Goal: Task Accomplishment & Management: Manage account settings

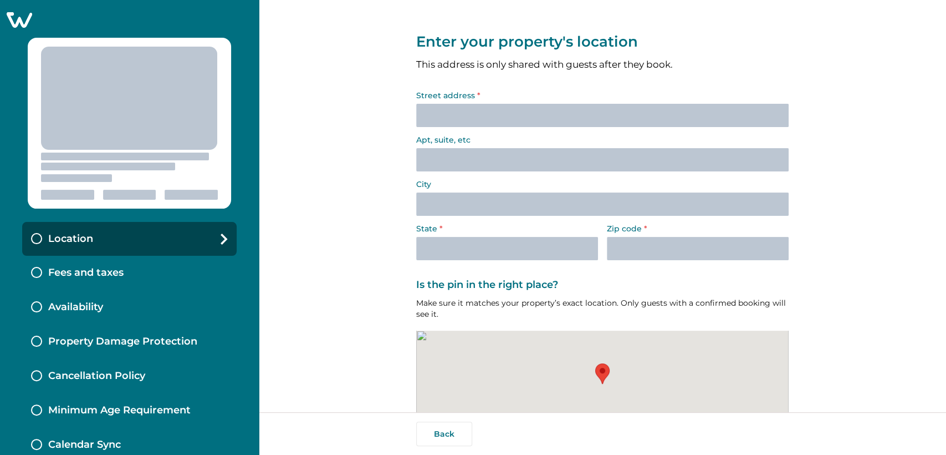
select select "NY"
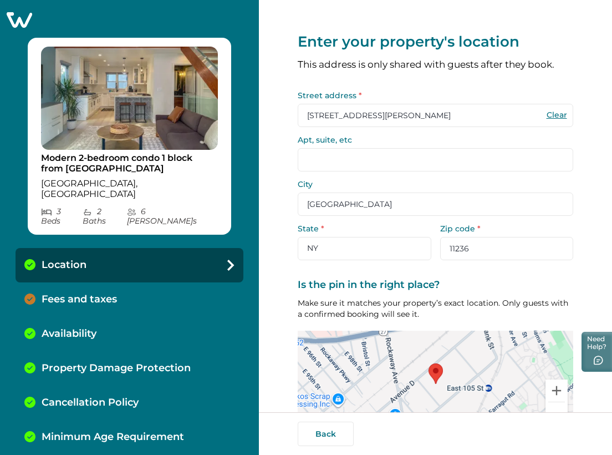
click at [546, 111] on button "Clear" at bounding box center [557, 115] width 22 height 10
select select "AL"
click at [457, 113] on input "Street address *" at bounding box center [436, 115] width 276 height 23
paste input "av. [PERSON_NAME]"
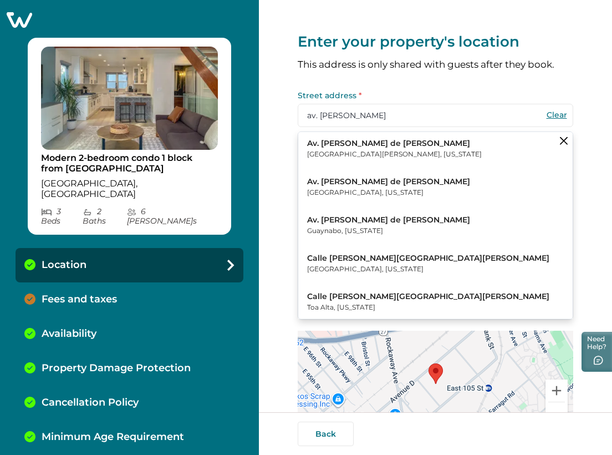
click at [360, 141] on p "Av. Juan Ponce de León" at bounding box center [394, 143] width 175 height 11
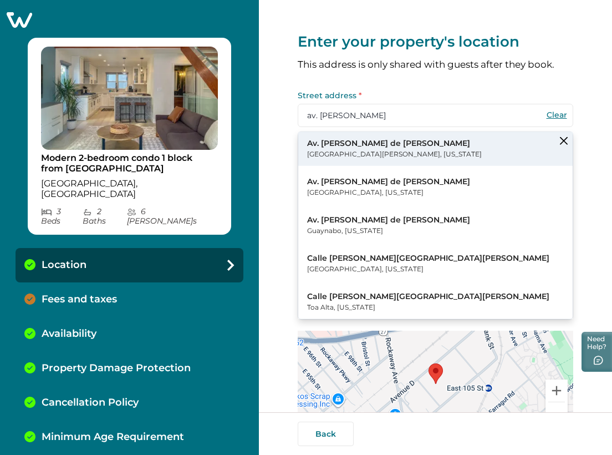
type input "Puerto Rico"
type input "San Juan"
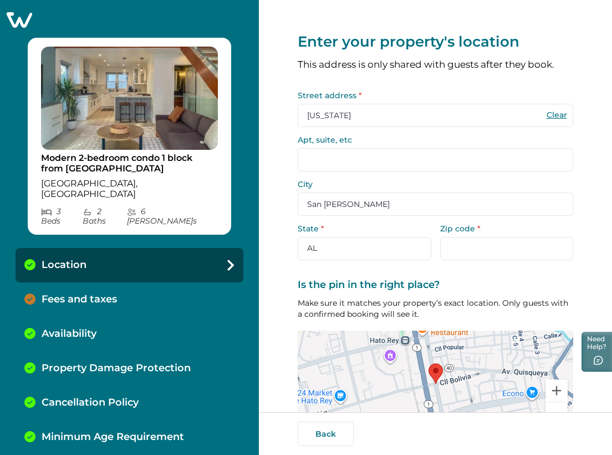
click at [551, 116] on button "Clear" at bounding box center [557, 115] width 22 height 10
click at [348, 112] on input "Street address *" at bounding box center [436, 115] width 276 height 23
paste input "av. juan ponce"
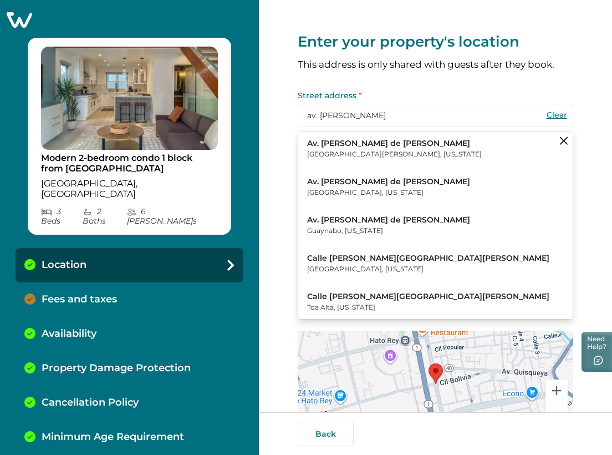
click at [349, 187] on p "Ponce, Puerto Rico" at bounding box center [388, 192] width 163 height 11
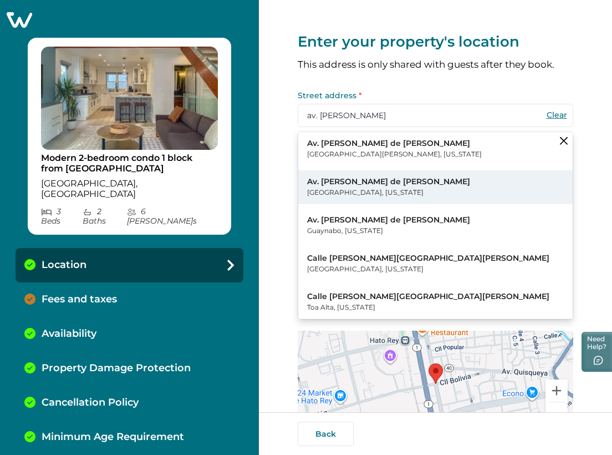
type input "Puerto Rico"
type input "00728"
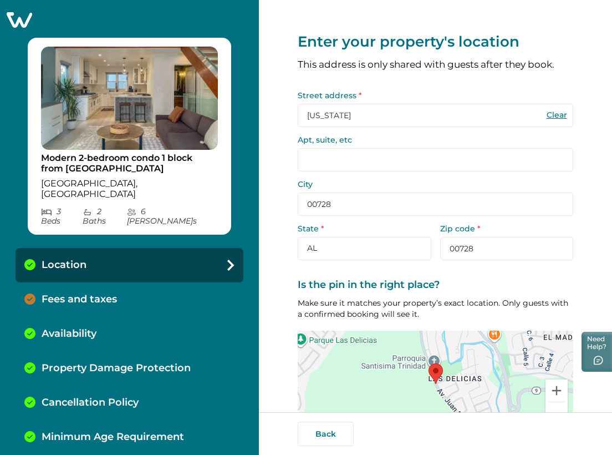
type input "[STREET_ADDRESS][PERSON_NAME]"
click at [554, 116] on button "Clear" at bounding box center [557, 115] width 22 height 10
click at [348, 114] on input "Street address *" at bounding box center [436, 115] width 276 height 23
paste input "av. juan ponce"
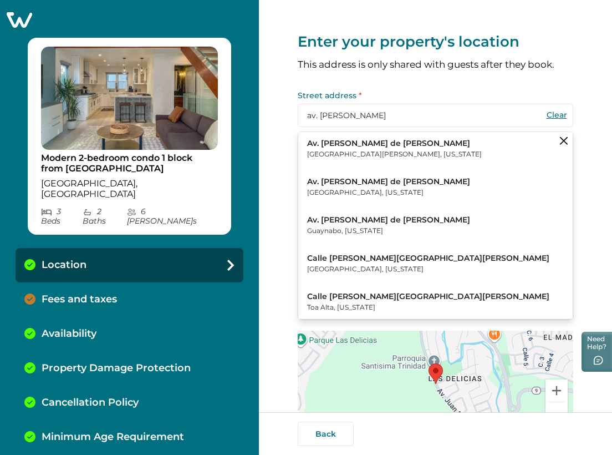
click at [356, 179] on p "Av. Juan Ponce de León" at bounding box center [388, 181] width 163 height 11
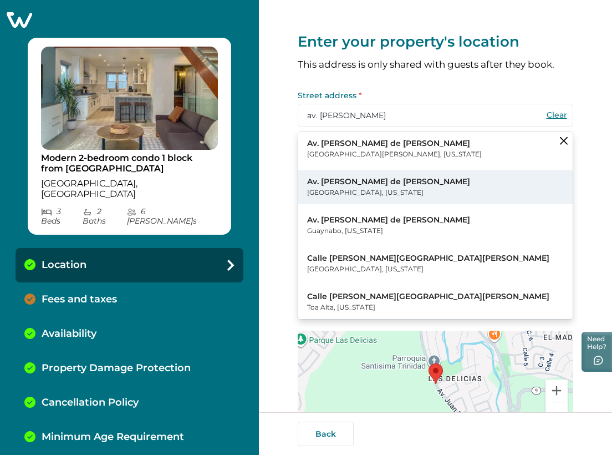
type input "Av. Juan Ponce de León"
type input "Ponce"
type input "00728"
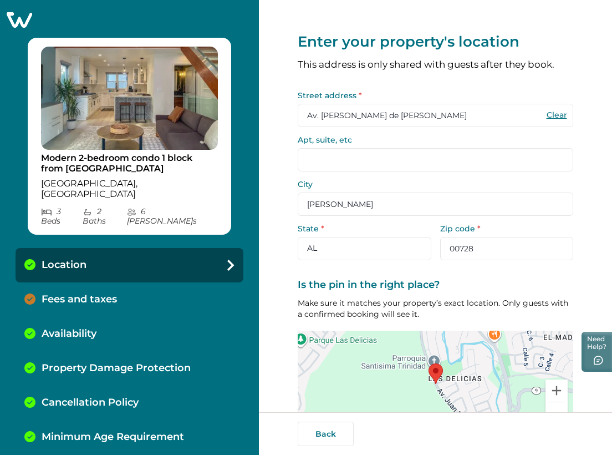
click at [554, 113] on button "Clear" at bounding box center [557, 115] width 22 height 10
click at [386, 110] on input "Street address *" at bounding box center [436, 115] width 276 height 23
paste input "av. juan ponce"
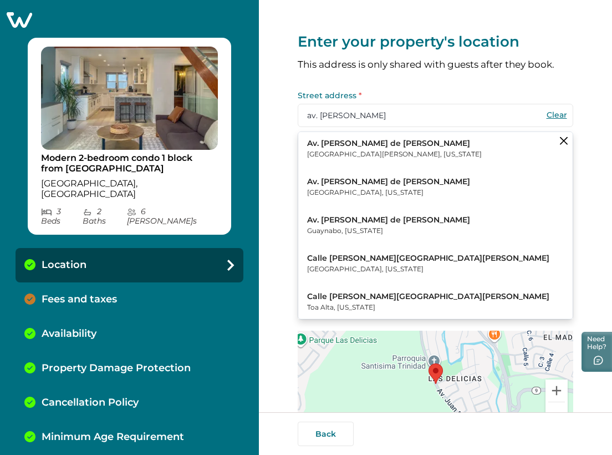
click at [381, 142] on p "Av. Juan Ponce de León" at bounding box center [394, 143] width 175 height 11
type input "Av. Juan Ponce de León"
type input "San Juan"
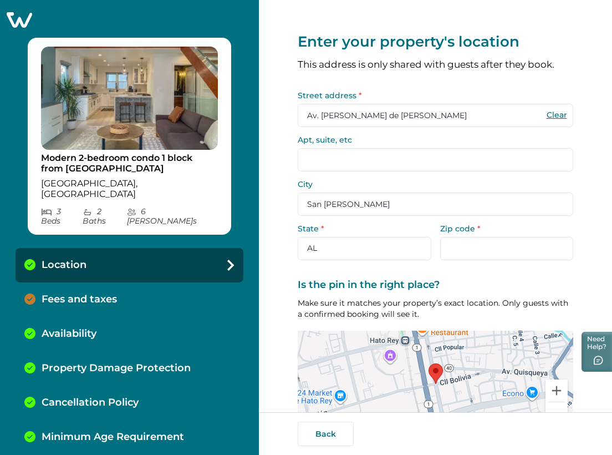
type input "[STREET_ADDRESS][PERSON_NAME]"
click at [546, 117] on button "Clear" at bounding box center [557, 115] width 22 height 10
click at [470, 114] on input "Street address *" at bounding box center [436, 115] width 276 height 23
paste input "av. juan ponce"
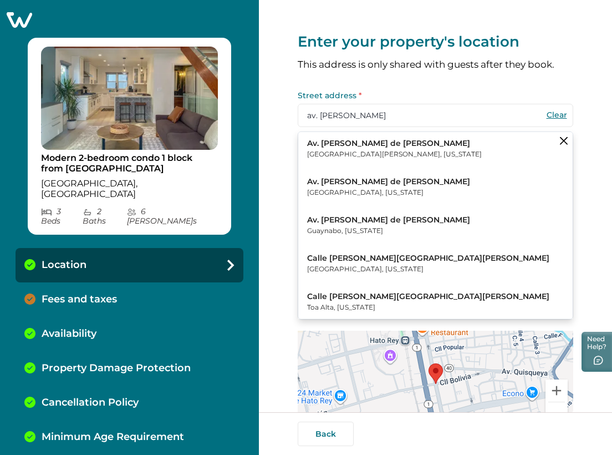
click at [359, 192] on p "Ponce, Puerto Rico" at bounding box center [388, 192] width 163 height 11
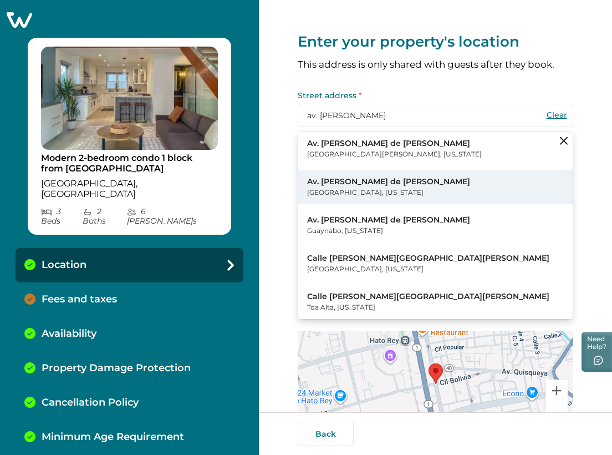
type input "Av. Juan Ponce de León"
type input "Ponce"
type input "00728"
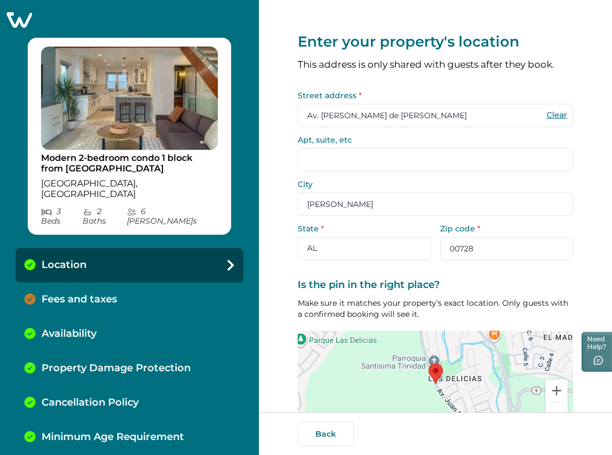
click at [548, 116] on button "Clear" at bounding box center [557, 115] width 22 height 10
click at [436, 112] on input "Street address *" at bounding box center [436, 115] width 276 height 23
paste input "av. juan ponce"
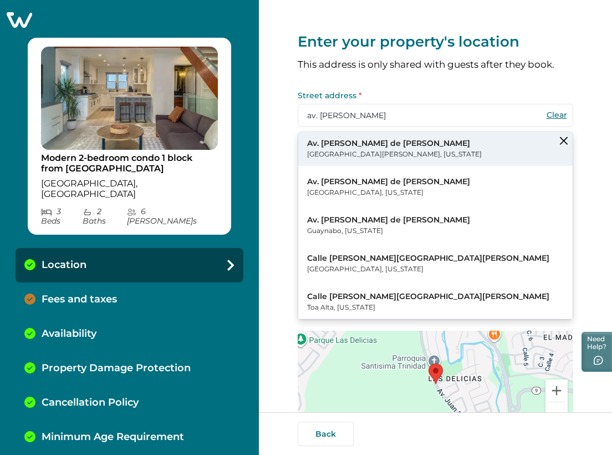
type input "av. juan ponce"
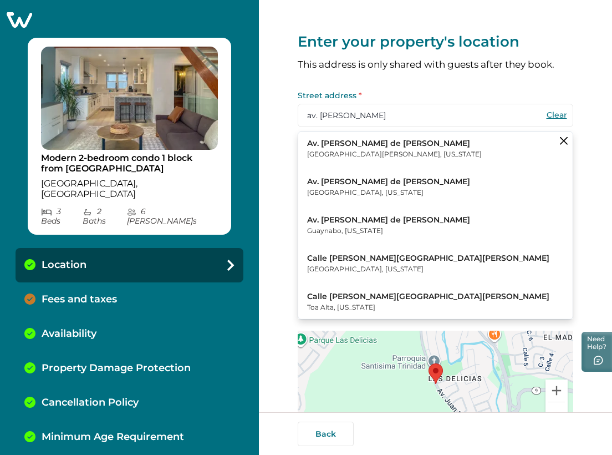
click at [356, 152] on p "San Juan, Puerto Rico" at bounding box center [394, 154] width 175 height 11
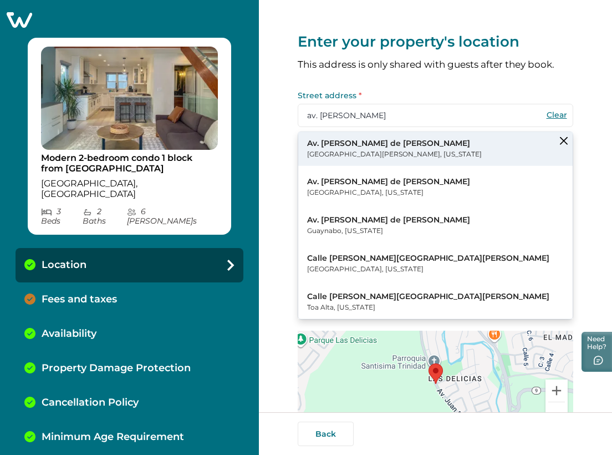
type input "Av. Juan Ponce de León"
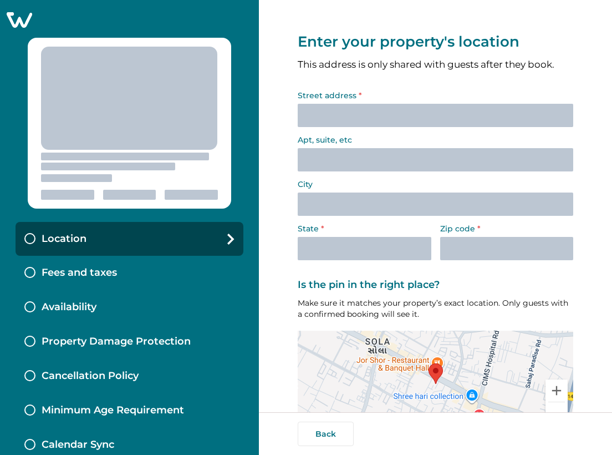
select select "NY"
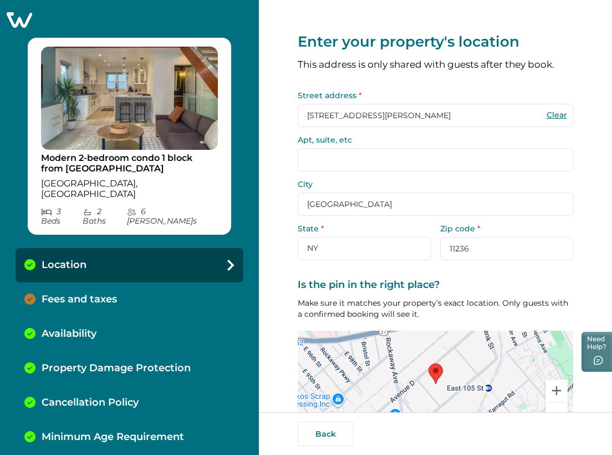
click at [555, 114] on button "Clear" at bounding box center [557, 115] width 22 height 10
select select "AL"
click at [368, 104] on input "Street address *" at bounding box center [436, 115] width 276 height 23
paste input "av. juan ponce"
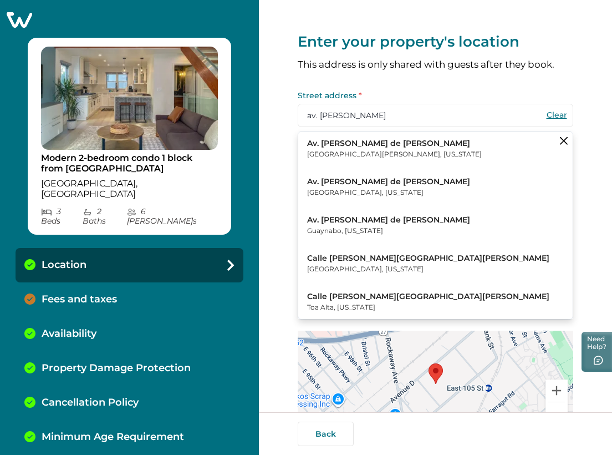
click at [368, 154] on p "San Juan, Puerto Rico" at bounding box center [394, 154] width 175 height 11
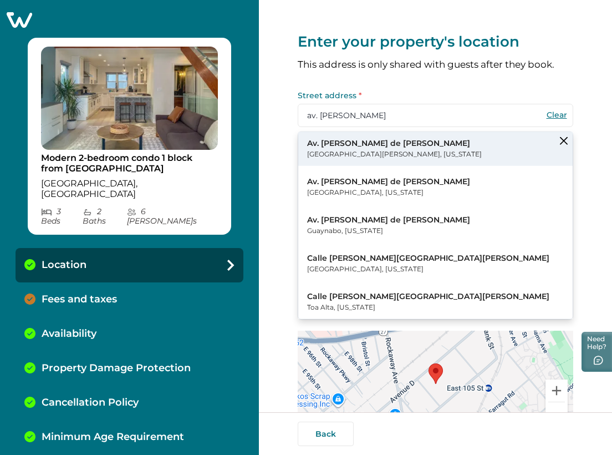
type input "Av. Juan Ponce de León"
type input "San Juan"
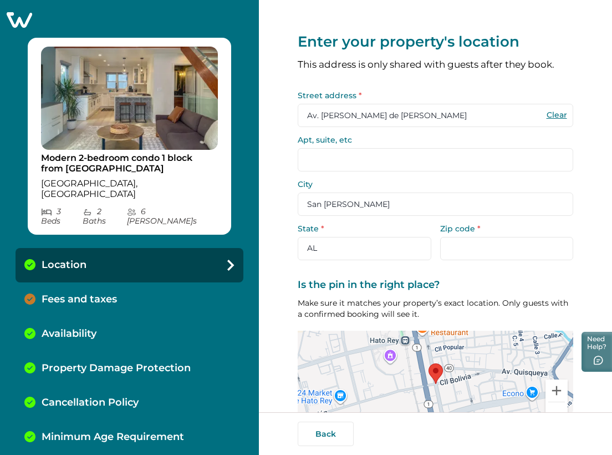
click at [548, 113] on button "Clear" at bounding box center [557, 115] width 22 height 10
click at [457, 108] on input "Street address *" at bounding box center [436, 115] width 276 height 23
paste input "av. juan ponce"
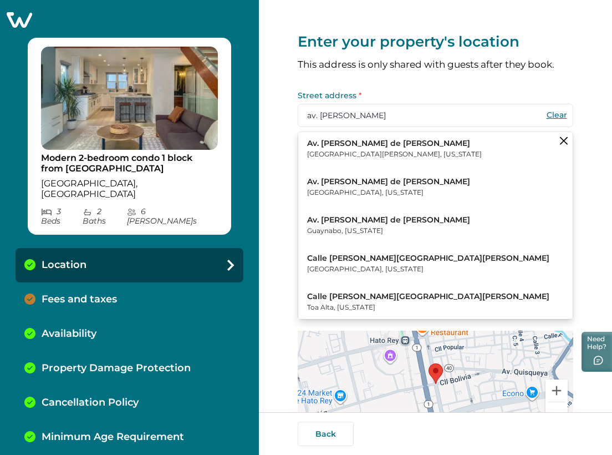
click at [357, 187] on p "Ponce, Puerto Rico" at bounding box center [388, 192] width 163 height 11
type input "Av. Juan Ponce de León"
type input "Ponce"
type input "00728"
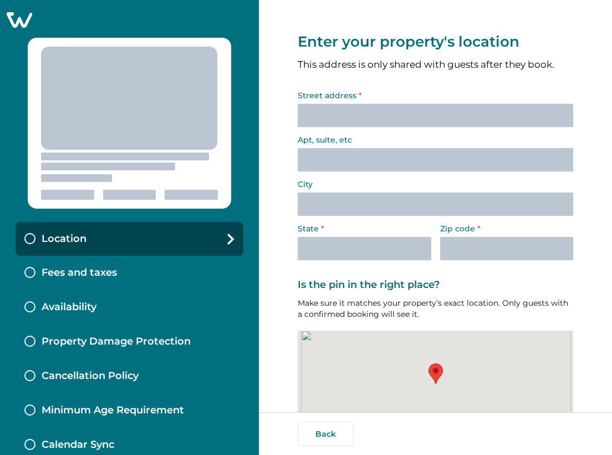
select select "NY"
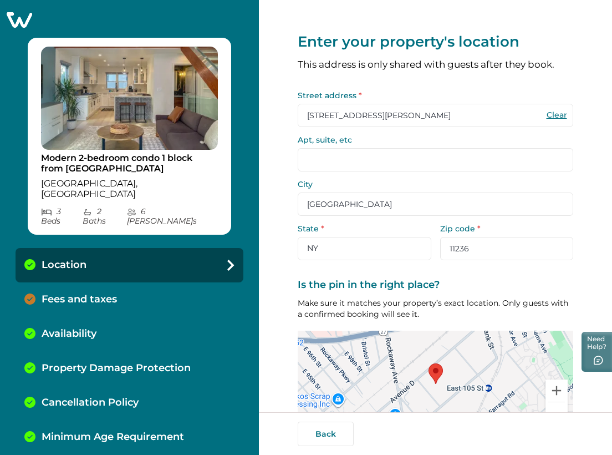
drag, startPoint x: 375, startPoint y: 114, endPoint x: 304, endPoint y: 112, distance: 71.0
click at [304, 112] on input "[STREET_ADDRESS][PERSON_NAME]" at bounding box center [436, 115] width 276 height 23
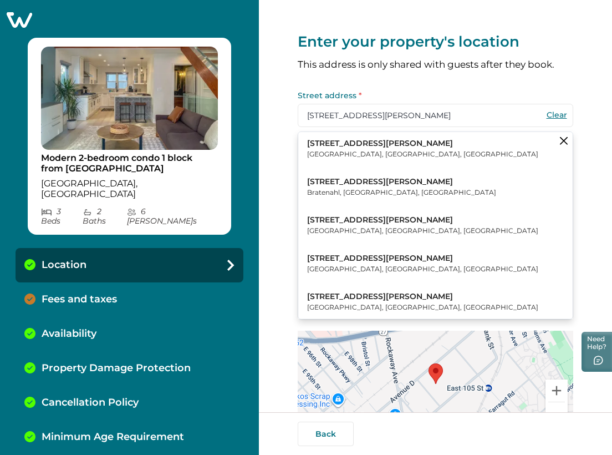
click at [552, 110] on button "Clear" at bounding box center [557, 115] width 22 height 10
select select "AL"
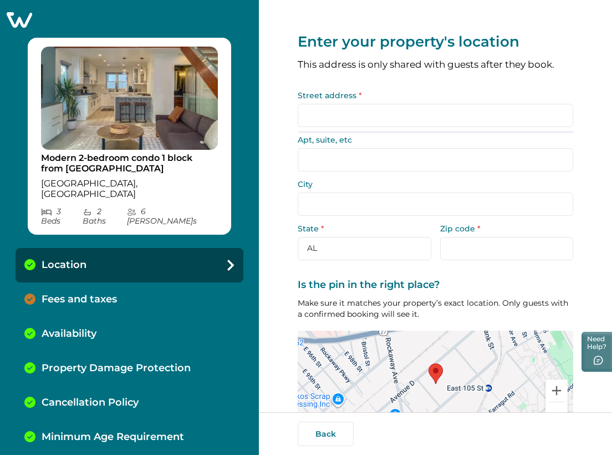
click at [425, 108] on input "Street address *" at bounding box center [436, 115] width 276 height 23
paste input "[STREET_ADDRESS][PERSON_NAME]"
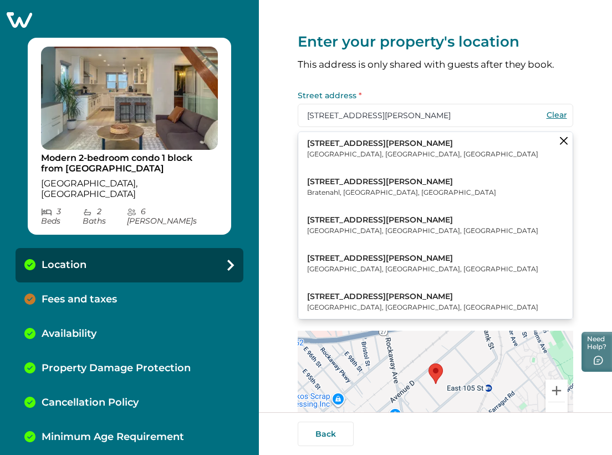
type input "[STREET_ADDRESS][PERSON_NAME]"
click at [556, 116] on button "Clear" at bounding box center [557, 115] width 22 height 10
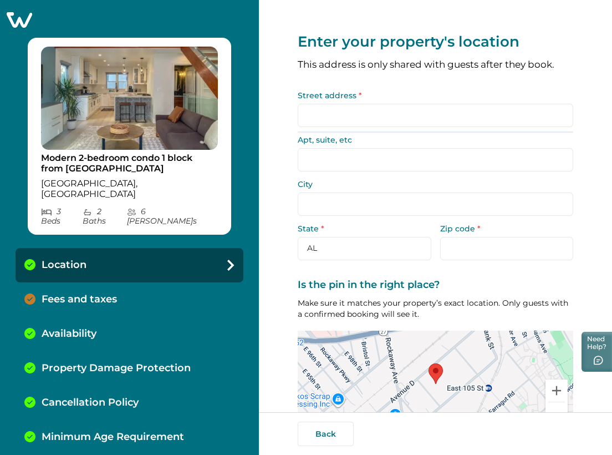
click at [368, 113] on input "Street address *" at bounding box center [436, 115] width 276 height 23
paste input "[STREET_ADDRESS][PERSON_NAME]"
click at [368, 113] on input "[STREET_ADDRESS][PERSON_NAME]" at bounding box center [436, 115] width 276 height 23
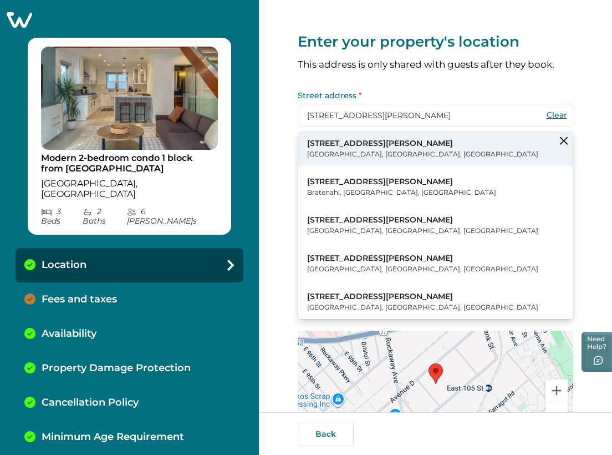
type input "[STREET_ADDRESS][PERSON_NAME]"
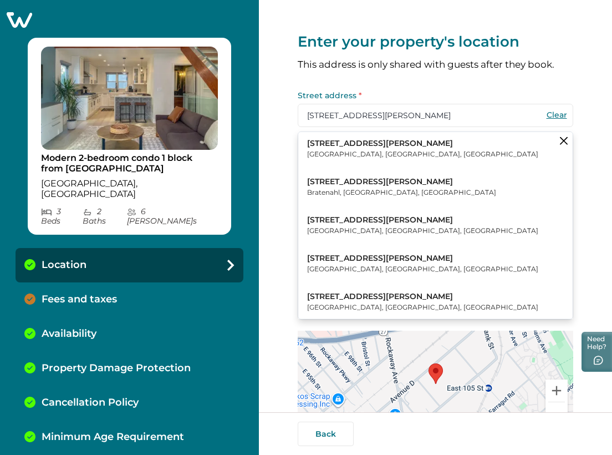
click at [369, 150] on p "[GEOGRAPHIC_DATA], [GEOGRAPHIC_DATA], [GEOGRAPHIC_DATA]" at bounding box center [422, 154] width 231 height 11
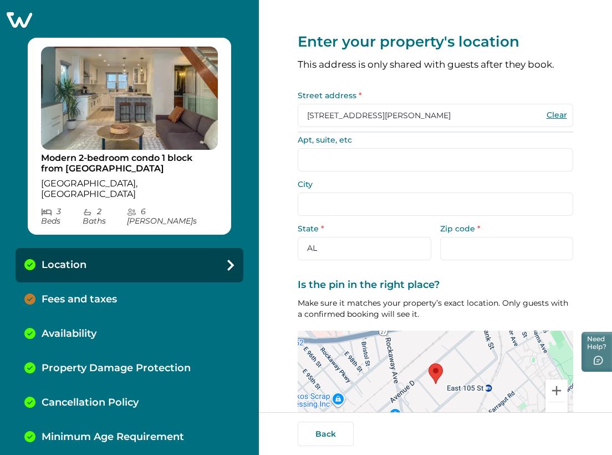
type input "[GEOGRAPHIC_DATA]"
select select "NY"
type input "11236"
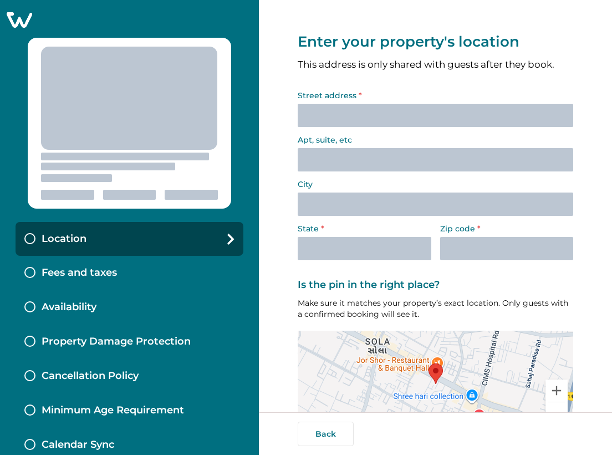
select select "NY"
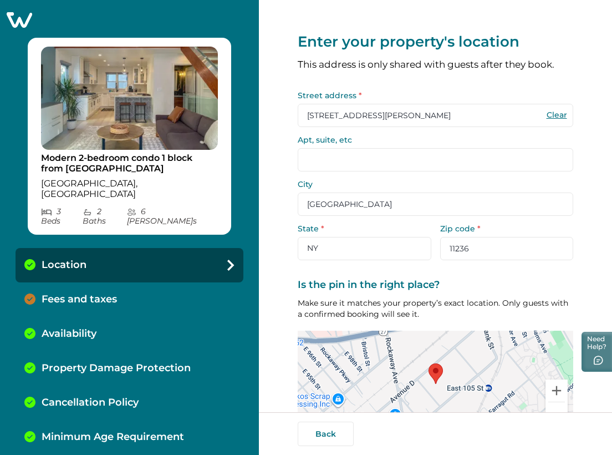
click at [552, 115] on button "Clear" at bounding box center [557, 115] width 22 height 10
select select "AL"
click at [377, 112] on input "Street address *" at bounding box center [436, 115] width 276 height 23
paste input "[STREET_ADDRESS][PERSON_NAME]"
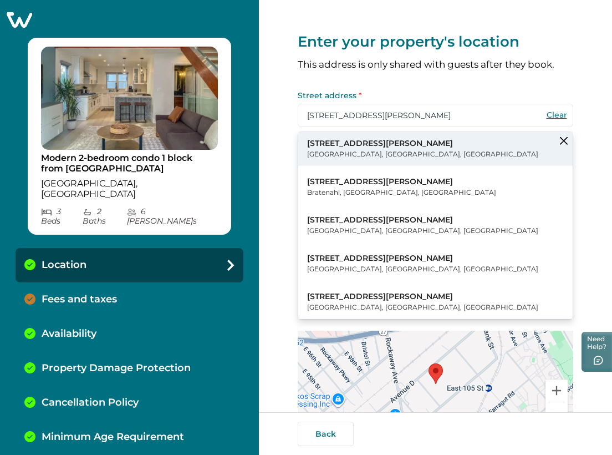
type input "[STREET_ADDRESS][PERSON_NAME]"
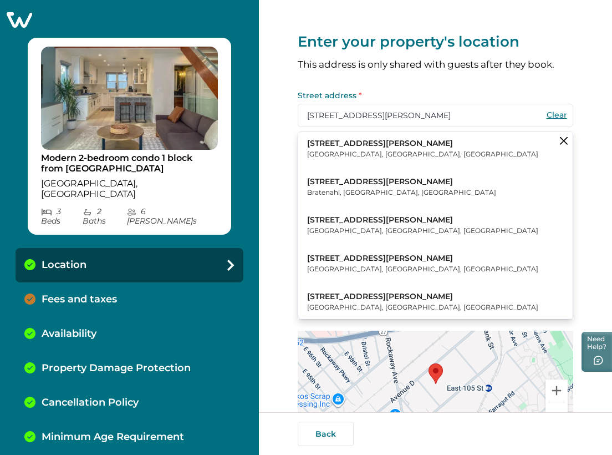
click at [339, 156] on p "[GEOGRAPHIC_DATA], [GEOGRAPHIC_DATA], [GEOGRAPHIC_DATA]" at bounding box center [422, 154] width 231 height 11
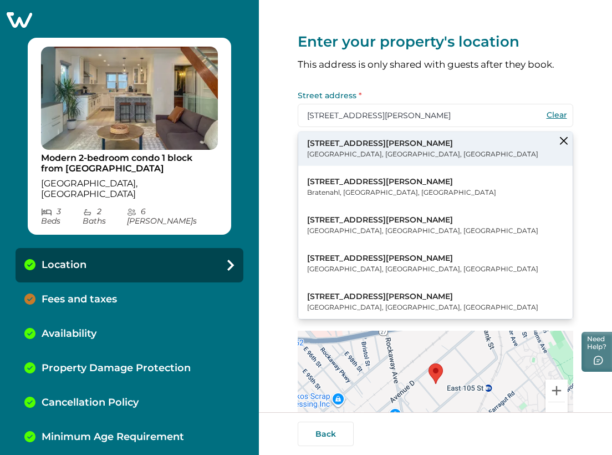
type input "[GEOGRAPHIC_DATA]"
select select "NY"
type input "11236"
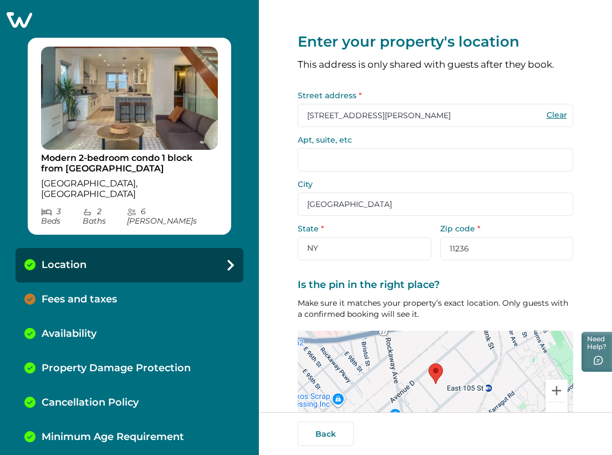
click at [549, 115] on button "Clear" at bounding box center [557, 115] width 22 height 10
select select "AL"
click at [438, 111] on input "Street address *" at bounding box center [436, 115] width 276 height 23
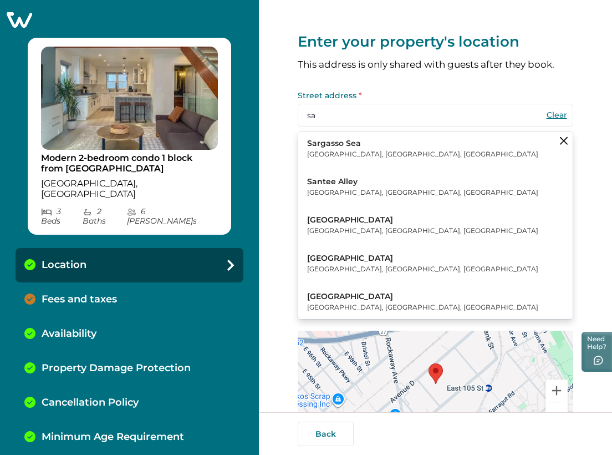
click at [370, 216] on p "Sagamore Bridge" at bounding box center [422, 220] width 231 height 11
type input "Sagamore Bridge"
type input "Bourne"
select select "MA"
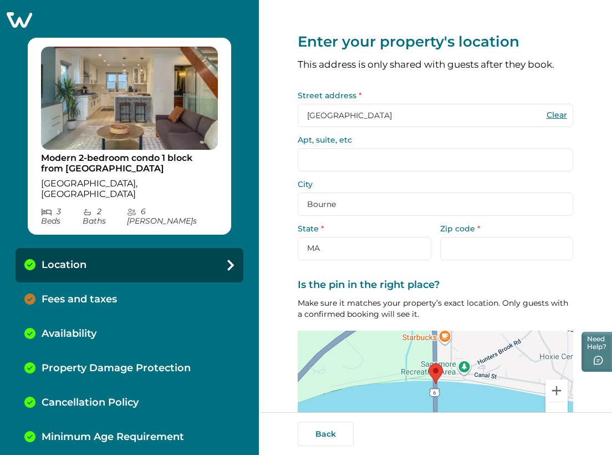
type input "[STREET_ADDRESS][PERSON_NAME]"
click at [550, 115] on button "Clear" at bounding box center [557, 115] width 22 height 10
select select "AL"
click at [468, 113] on input "Street address *" at bounding box center [436, 115] width 276 height 23
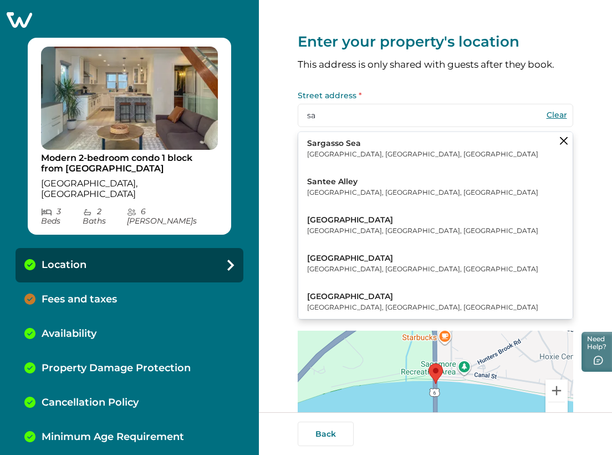
click at [366, 228] on p "Sagamore Beach, MA, USA" at bounding box center [422, 230] width 231 height 11
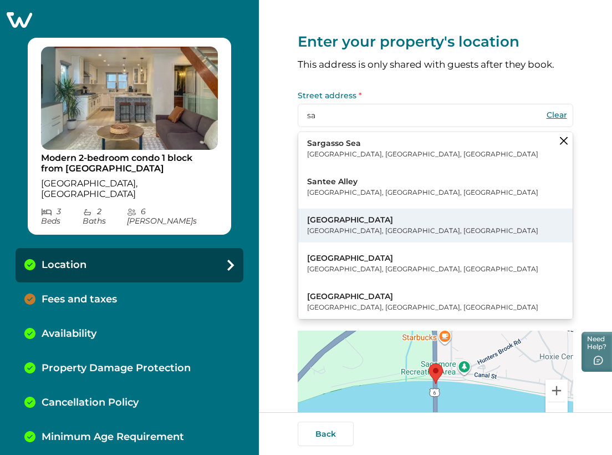
type input "Sagamore Bridge"
type input "Bourne"
select select "MA"
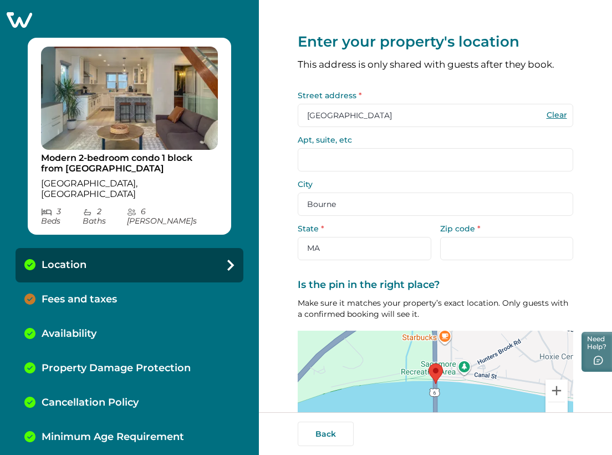
click at [546, 114] on button "Clear" at bounding box center [557, 115] width 22 height 10
select select "AL"
click at [428, 114] on input "Street address *" at bounding box center [436, 115] width 276 height 23
type input "S"
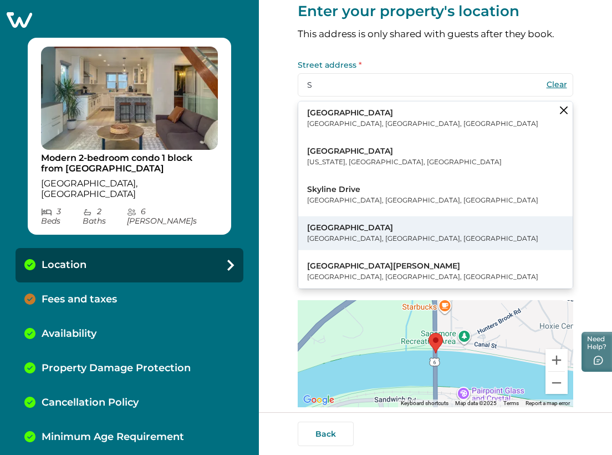
scroll to position [11, 0]
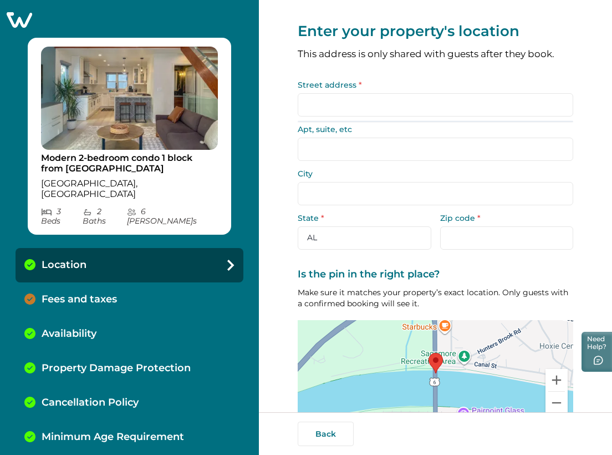
type input "R"
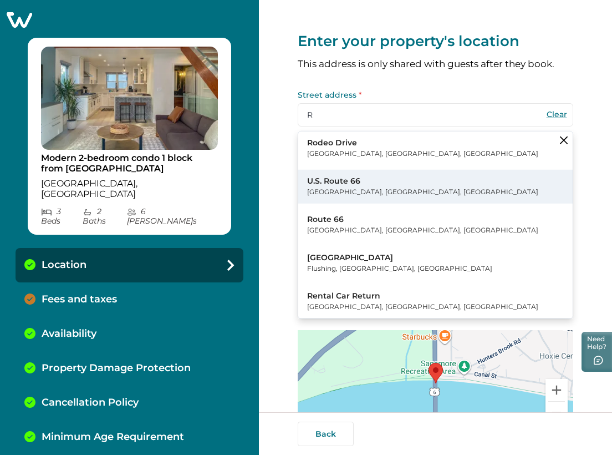
scroll to position [0, 0]
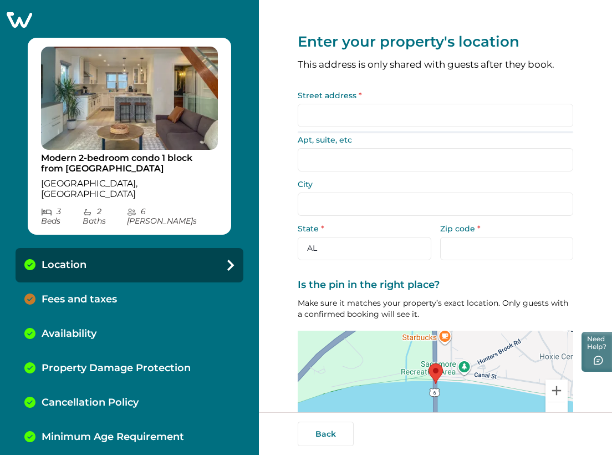
type input "Q"
type input "O"
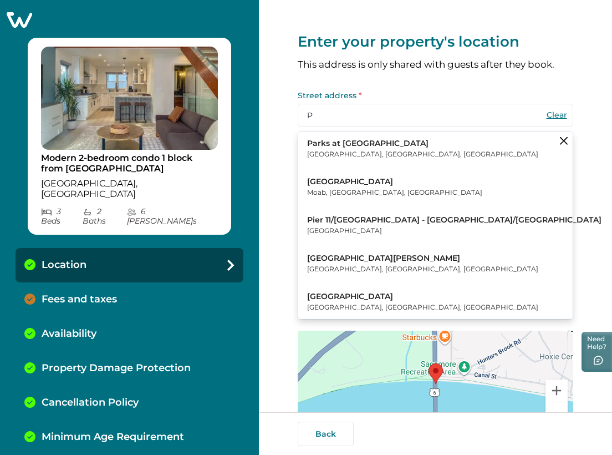
click at [365, 218] on p "Pier 11/[GEOGRAPHIC_DATA] - [GEOGRAPHIC_DATA]/[GEOGRAPHIC_DATA]" at bounding box center [454, 220] width 294 height 11
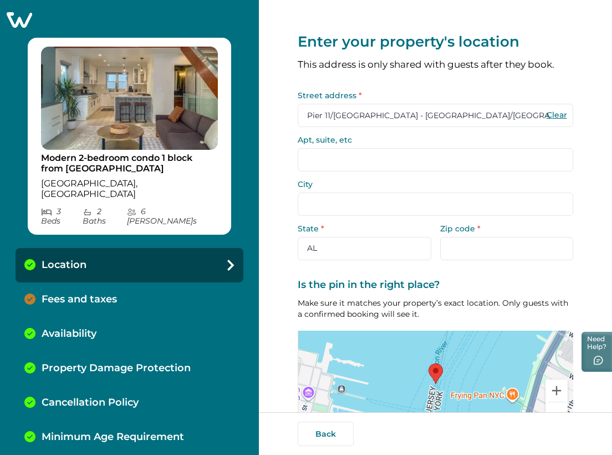
type input "[STREET_ADDRESS][PERSON_NAME]"
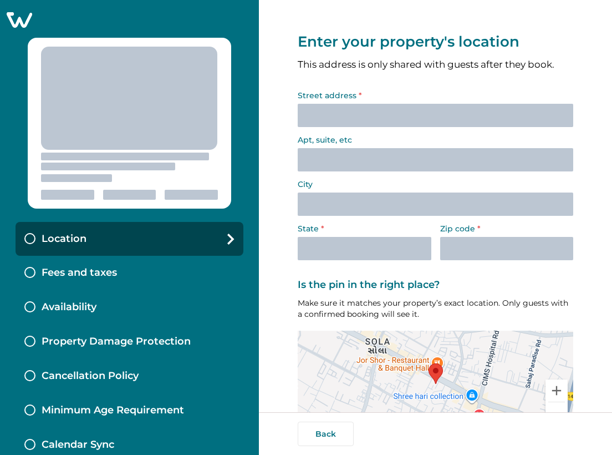
select select "NY"
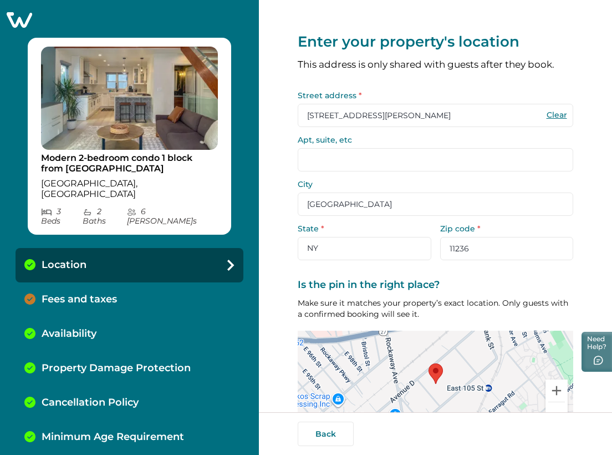
click at [552, 115] on button "Clear" at bounding box center [557, 115] width 22 height 10
select select "AL"
click at [445, 108] on input "Street address *" at bounding box center [436, 115] width 276 height 23
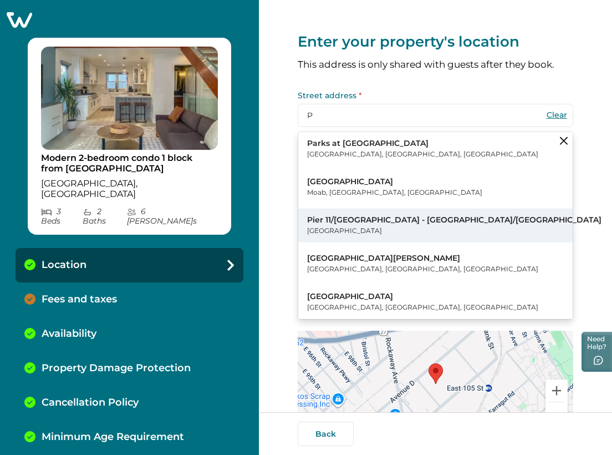
type input "P"
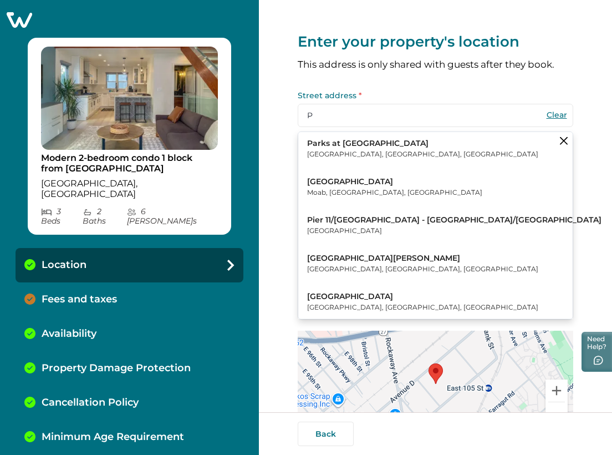
click at [350, 227] on p "[GEOGRAPHIC_DATA]" at bounding box center [454, 230] width 294 height 11
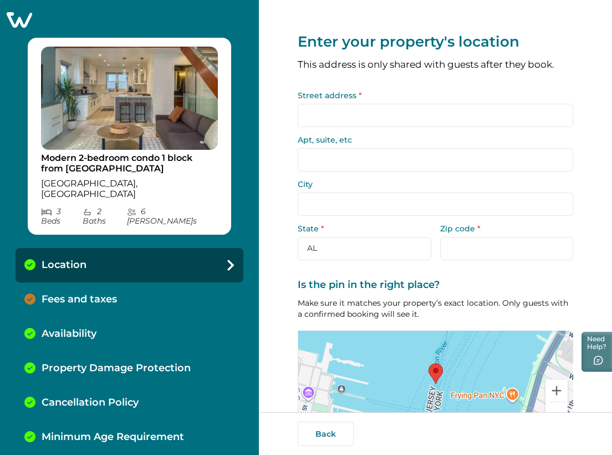
click at [373, 123] on input "Street address *" at bounding box center [436, 115] width 276 height 23
type input "[STREET_ADDRESS][PERSON_NAME]"
click at [548, 118] on button "Clear" at bounding box center [557, 115] width 22 height 10
click at [398, 108] on input "Street address *" at bounding box center [436, 115] width 276 height 23
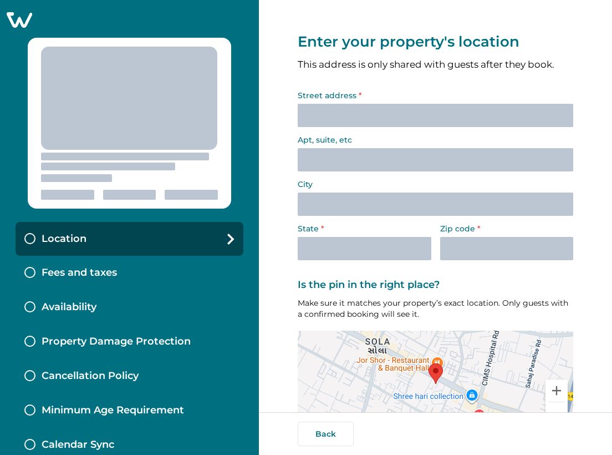
select select "NY"
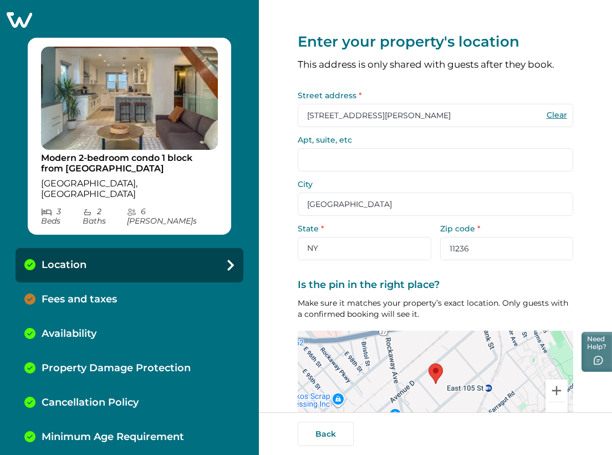
click at [546, 109] on div "Clear" at bounding box center [557, 115] width 22 height 22
click at [546, 117] on button "Clear" at bounding box center [557, 115] width 22 height 10
select select "AL"
click at [385, 115] on input "Street address *" at bounding box center [436, 115] width 276 height 23
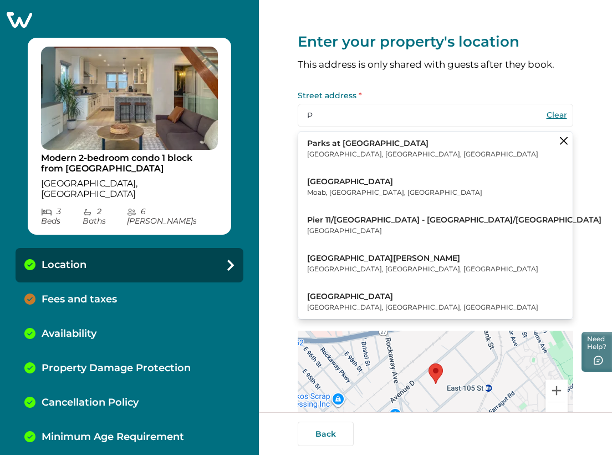
click at [343, 223] on p "Pier 11/[GEOGRAPHIC_DATA] - [GEOGRAPHIC_DATA]/[GEOGRAPHIC_DATA]" at bounding box center [454, 220] width 294 height 11
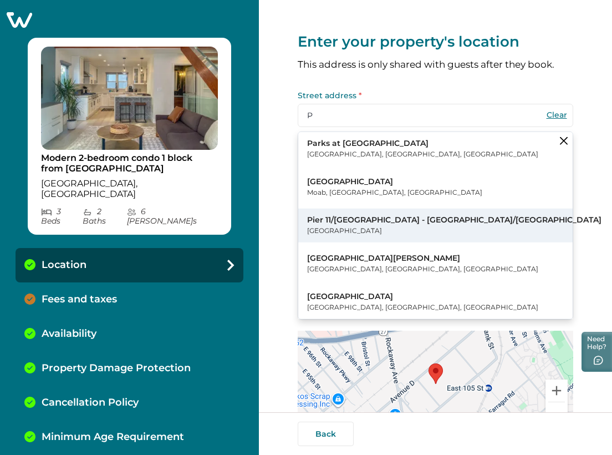
type input "Pier 11/[GEOGRAPHIC_DATA] - [GEOGRAPHIC_DATA]/[GEOGRAPHIC_DATA]"
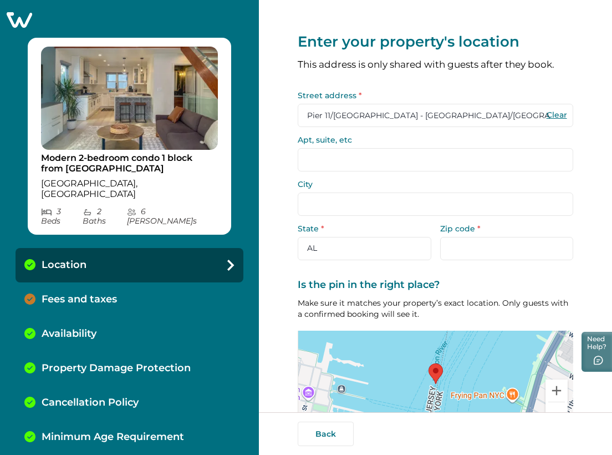
click at [549, 110] on button "Clear" at bounding box center [557, 115] width 22 height 10
click at [411, 109] on input "Street address *" at bounding box center [436, 115] width 276 height 23
type input "W"
type input "E"
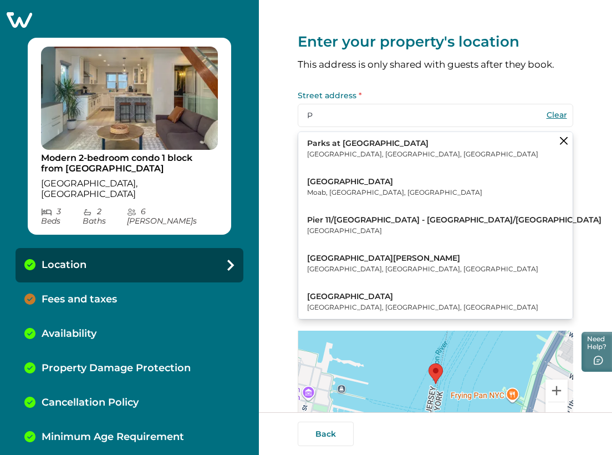
type input "P"
click at [282, 85] on div "Enter your property's location This address is only shared with guests after th…" at bounding box center [435, 206] width 353 height 412
click at [271, 271] on div "Enter your property's location This address is only shared with guests after th…" at bounding box center [435, 206] width 353 height 412
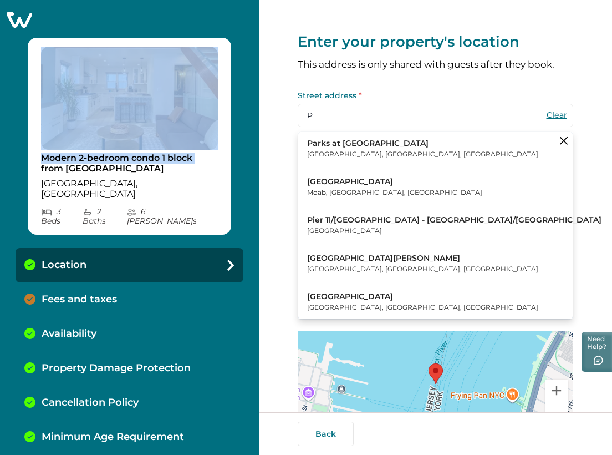
drag, startPoint x: 0, startPoint y: 136, endPoint x: 113, endPoint y: 131, distance: 112.7
click at [95, 120] on div "Modern 2-bedroom condo 1 block from [GEOGRAPHIC_DATA] [GEOGRAPHIC_DATA], [GEOGR…" at bounding box center [129, 227] width 259 height 455
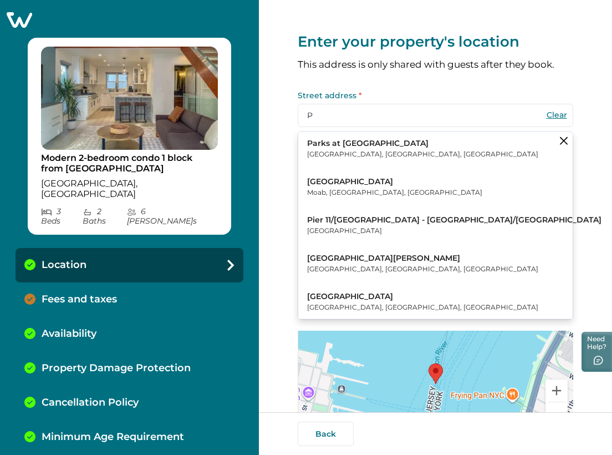
click at [112, 13] on div at bounding box center [129, 20] width 259 height 16
click at [19, 22] on icon at bounding box center [20, 20] width 26 height 16
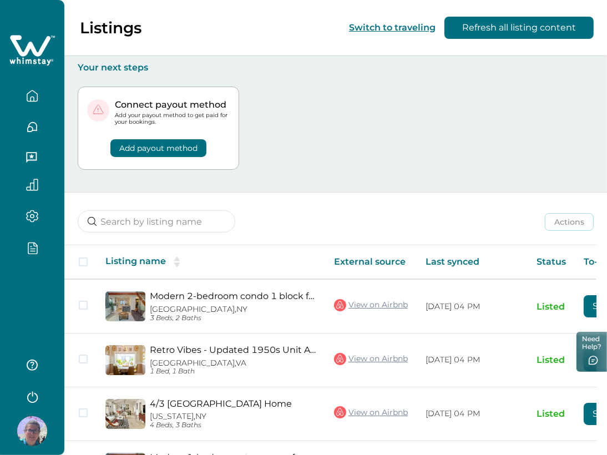
click at [18, 258] on div at bounding box center [32, 250] width 47 height 19
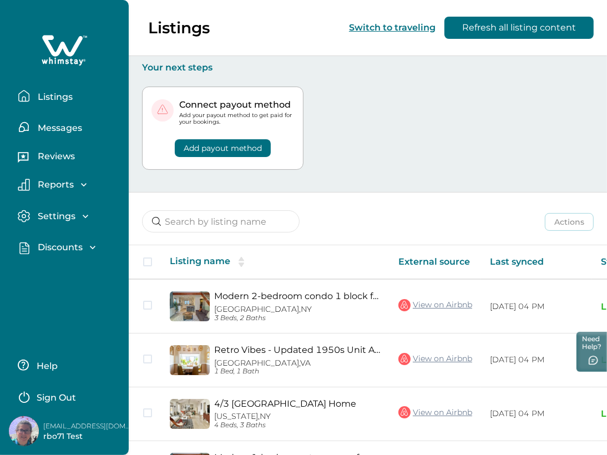
click at [57, 242] on p "Discounts" at bounding box center [58, 247] width 48 height 11
click at [65, 271] on p "Discounts" at bounding box center [58, 271] width 48 height 11
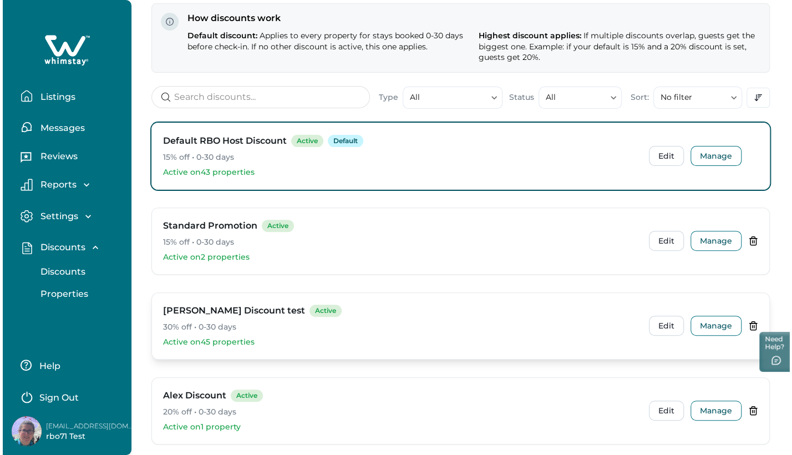
scroll to position [185, 0]
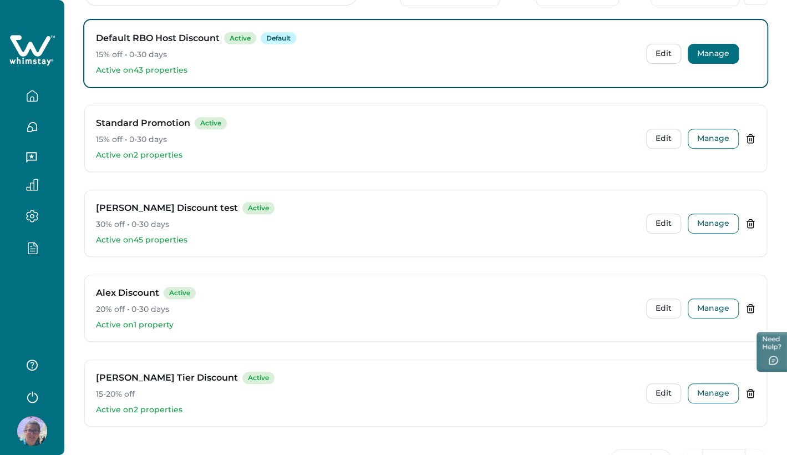
click at [612, 64] on button "Manage" at bounding box center [712, 54] width 51 height 20
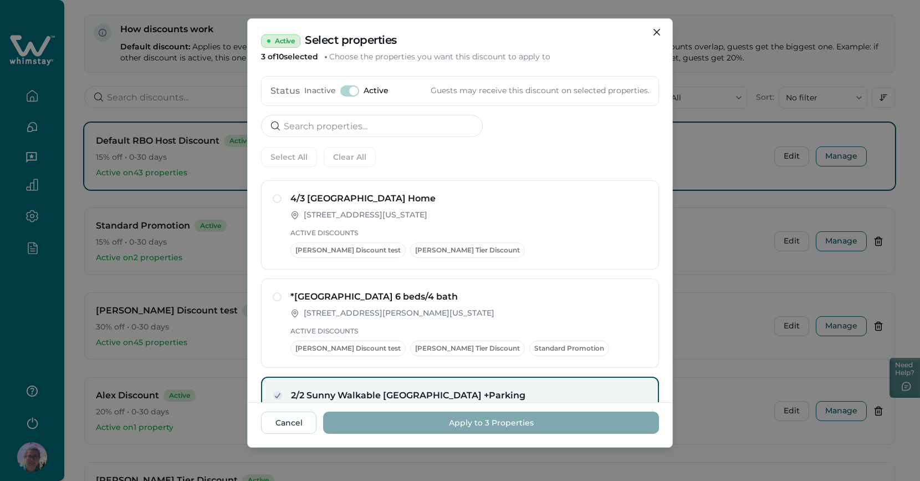
scroll to position [0, 0]
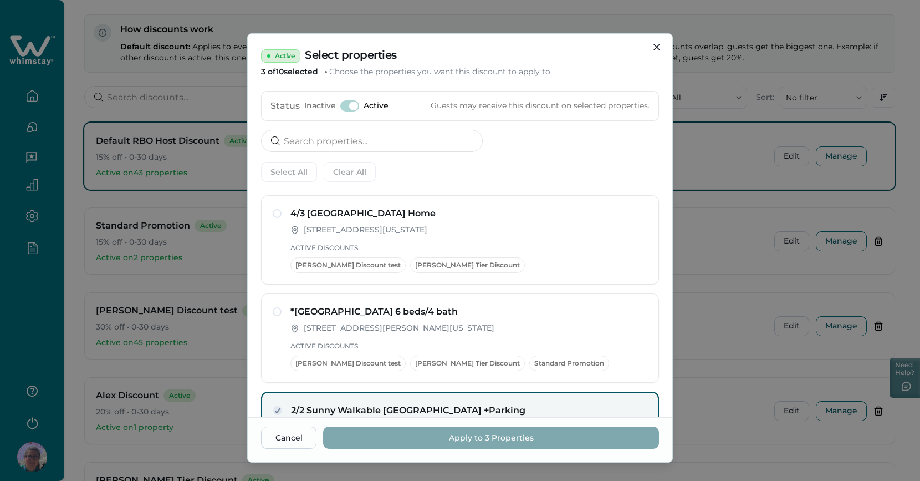
click at [612, 62] on div "Active Select properties 3 of 10 selected Choose the properties you want this d…" at bounding box center [460, 240] width 920 height 481
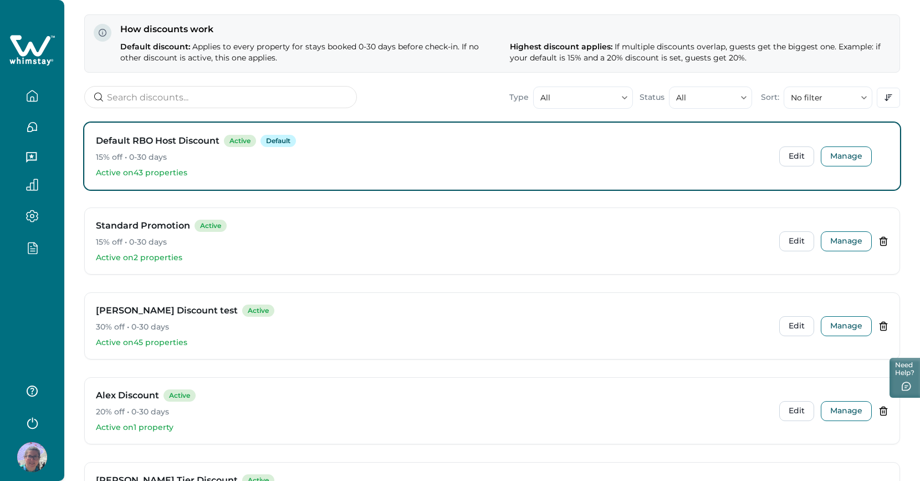
click at [612, 154] on button "Manage" at bounding box center [846, 156] width 51 height 20
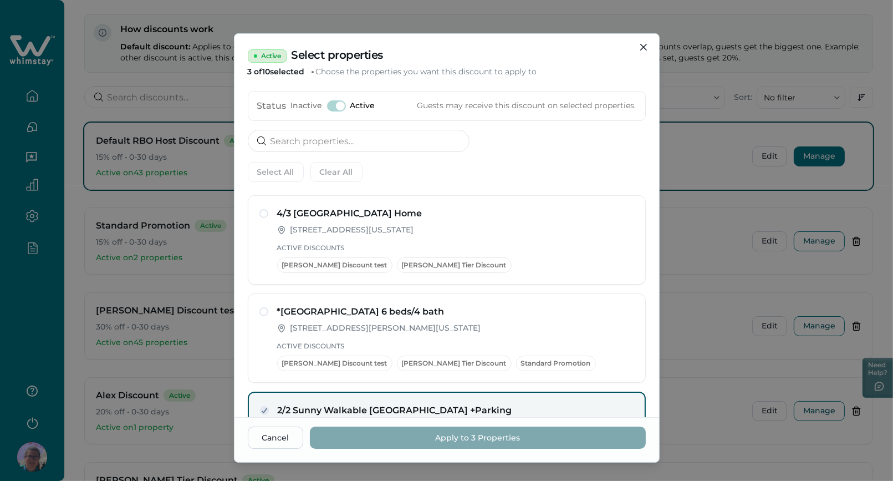
click at [612, 231] on div "Active Select properties 3 of 10 selected Choose the properties you want this d…" at bounding box center [446, 240] width 893 height 481
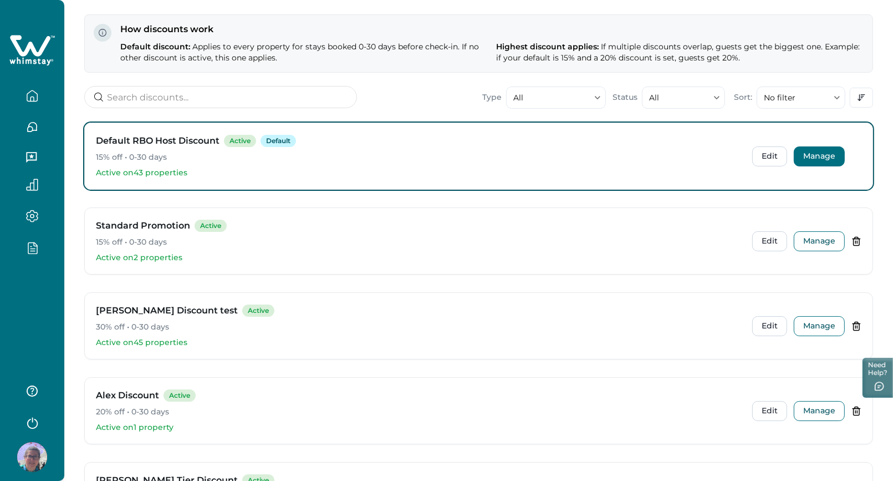
click at [612, 327] on button "Manage" at bounding box center [819, 326] width 51 height 20
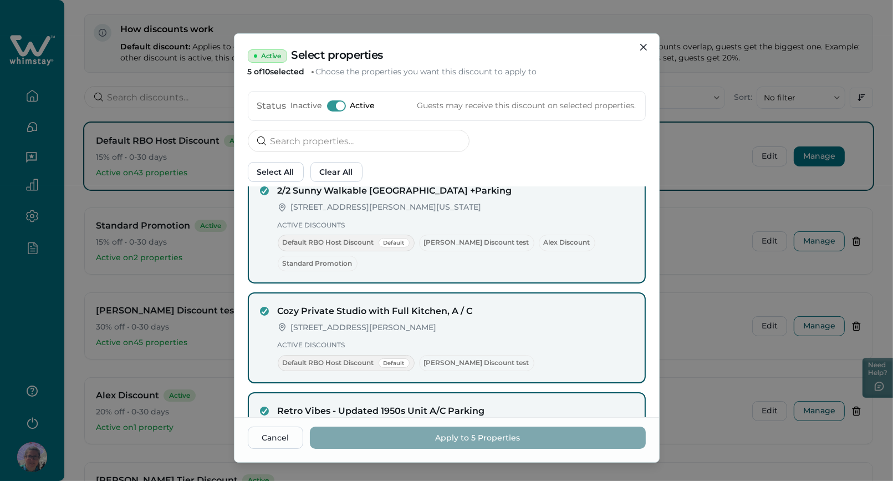
scroll to position [333, 0]
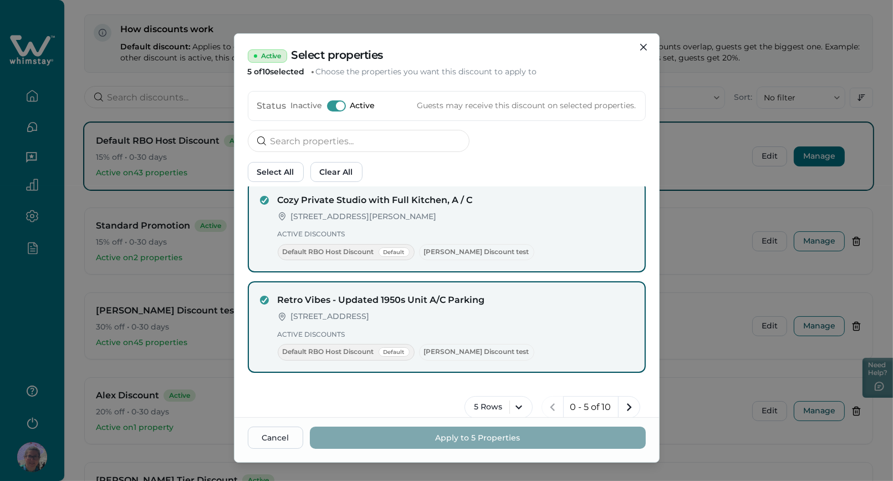
click at [612, 290] on div "Active Select properties 5 of 10 selected Choose the properties you want this d…" at bounding box center [446, 240] width 893 height 481
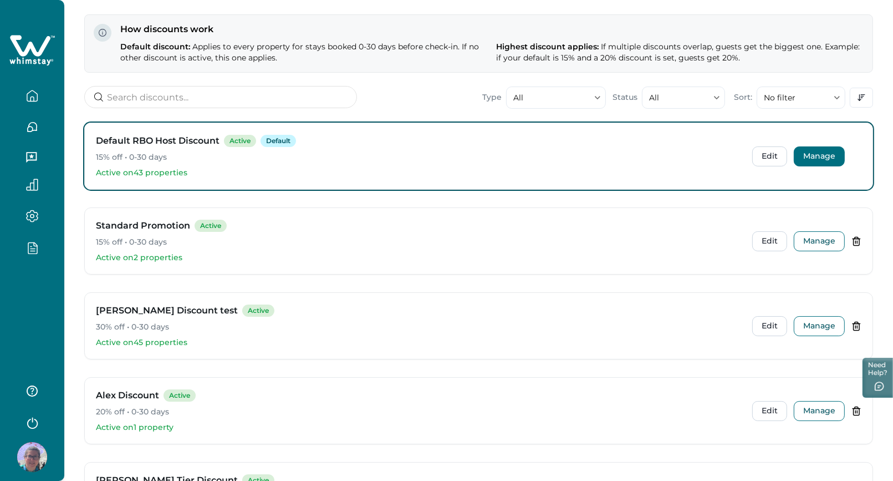
click at [612, 242] on button "Manage" at bounding box center [819, 241] width 51 height 20
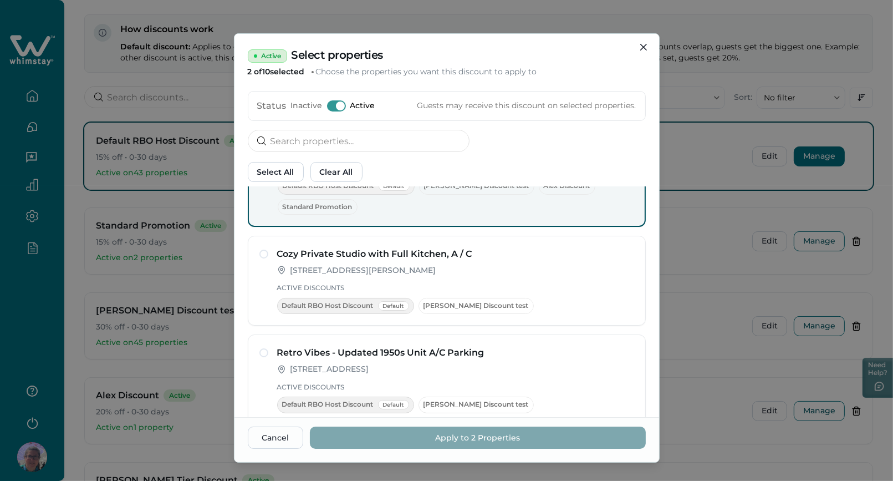
scroll to position [337, 0]
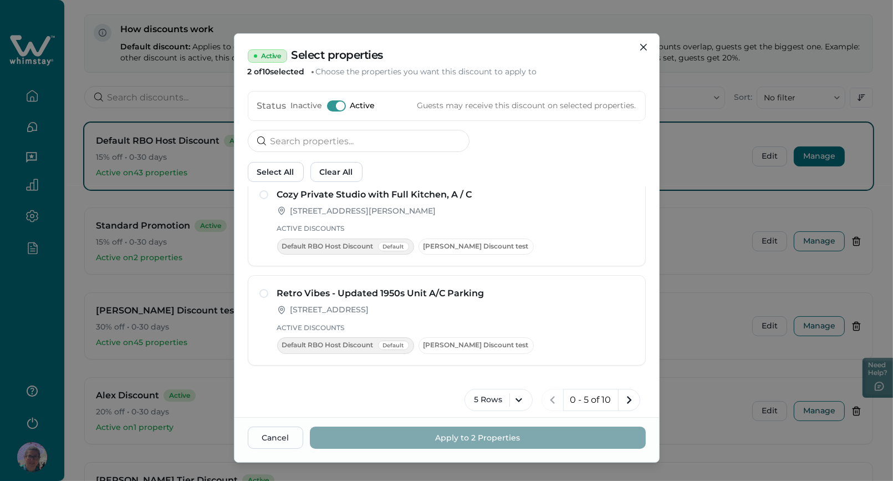
click at [612, 342] on div "Active Select properties 2 of 10 selected Choose the properties you want this d…" at bounding box center [446, 240] width 893 height 481
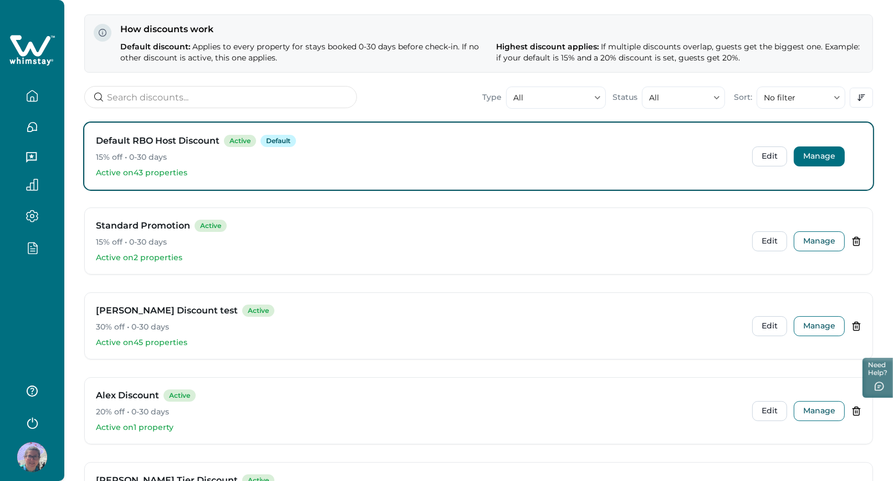
click at [612, 412] on button "Manage" at bounding box center [819, 411] width 51 height 20
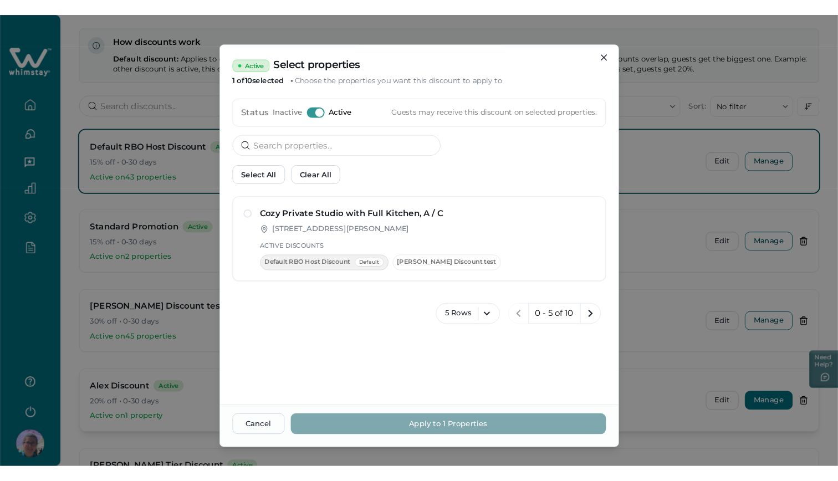
scroll to position [0, 0]
